Goal: Task Accomplishment & Management: Manage account settings

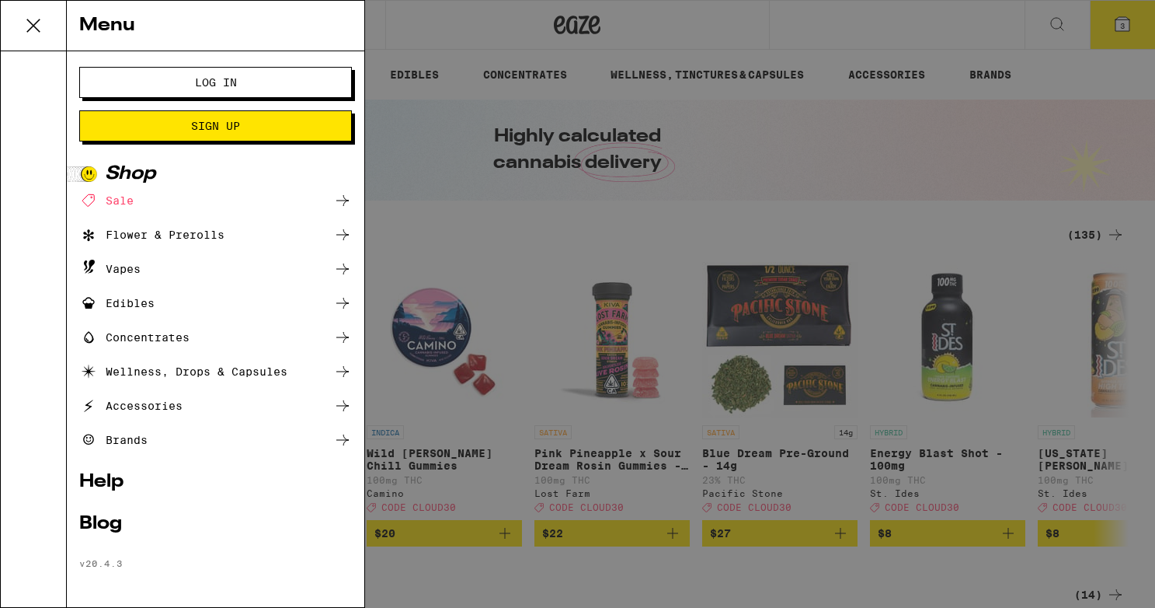
click at [246, 82] on span "Log In" at bounding box center [215, 82] width 147 height 11
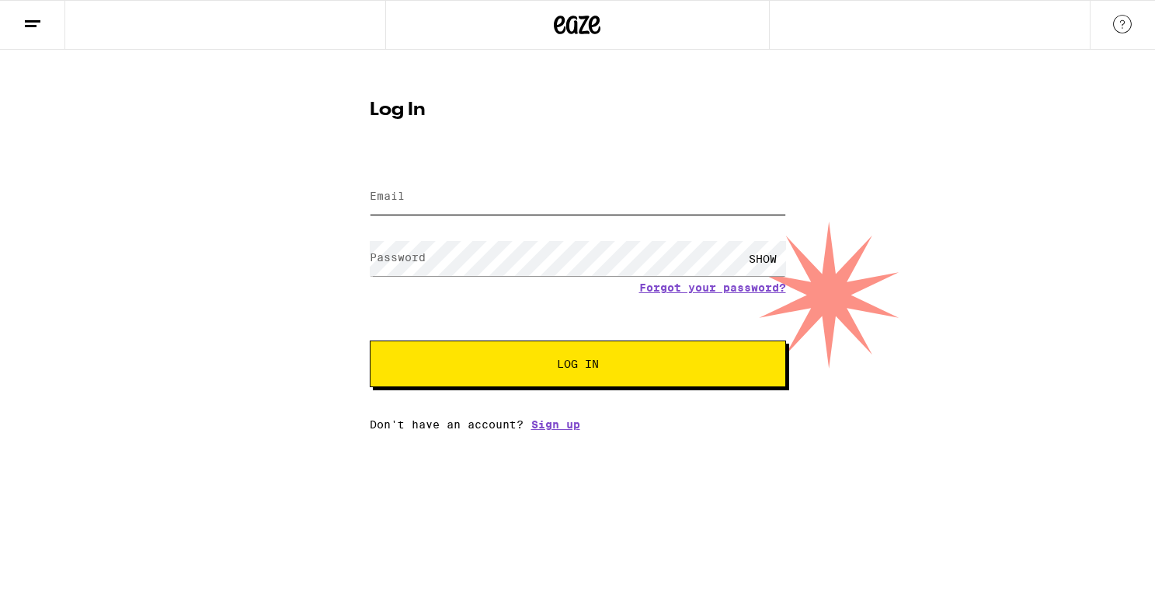
click at [414, 182] on input "Email" at bounding box center [578, 196] width 416 height 35
type input "[EMAIL_ADDRESS][DOMAIN_NAME]"
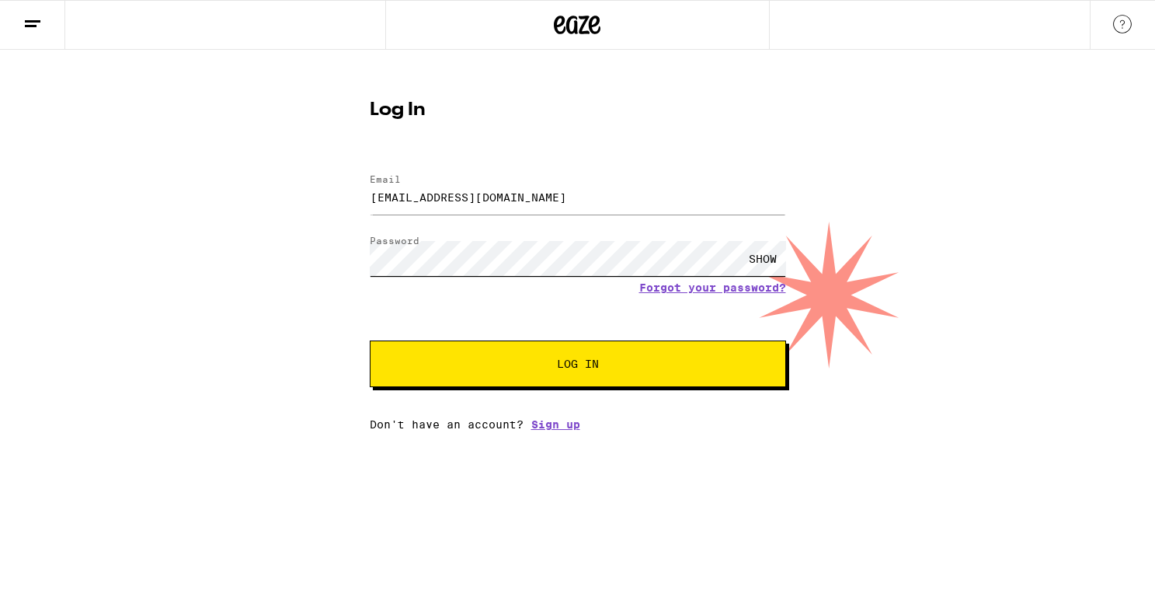
click at [370, 340] on button "Log In" at bounding box center [578, 363] width 416 height 47
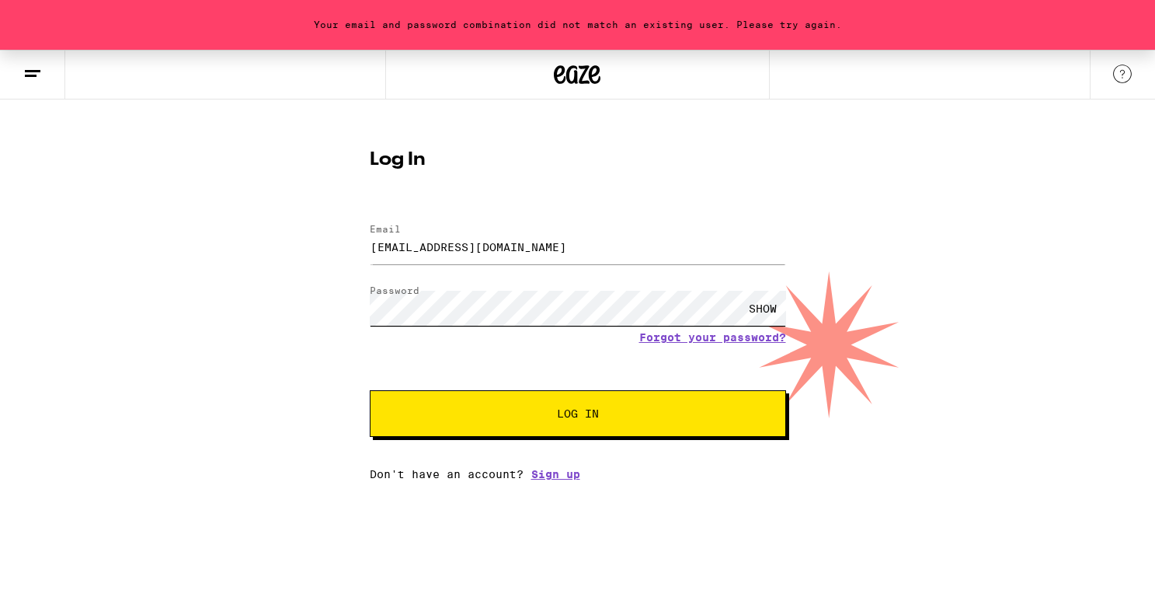
click at [282, 300] on div "Your email and password combination did not match an existing user. Please try …" at bounding box center [577, 265] width 1155 height 430
click at [771, 304] on div "SHOW" at bounding box center [763, 308] width 47 height 35
click at [198, 307] on div "Your email and password combination did not match an existing user. Please try …" at bounding box center [577, 265] width 1155 height 430
